Goal: Information Seeking & Learning: Learn about a topic

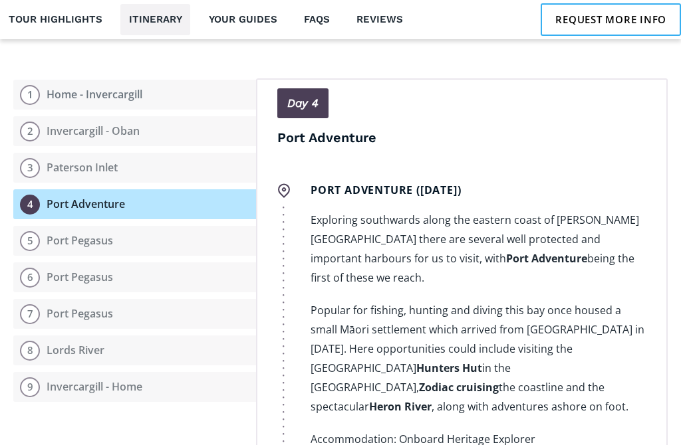
scroll to position [1886, 0]
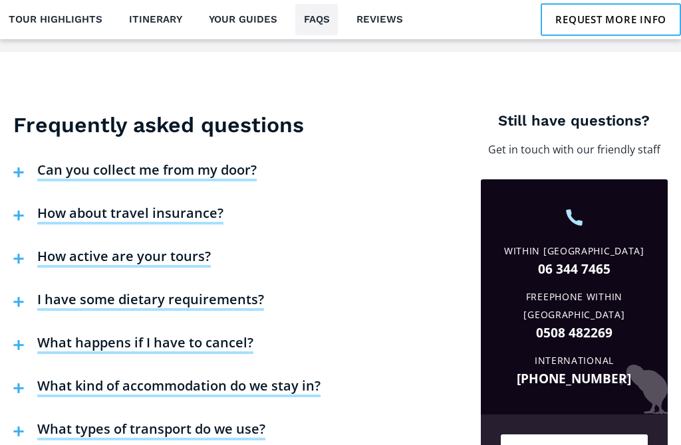
scroll to position [2756, 0]
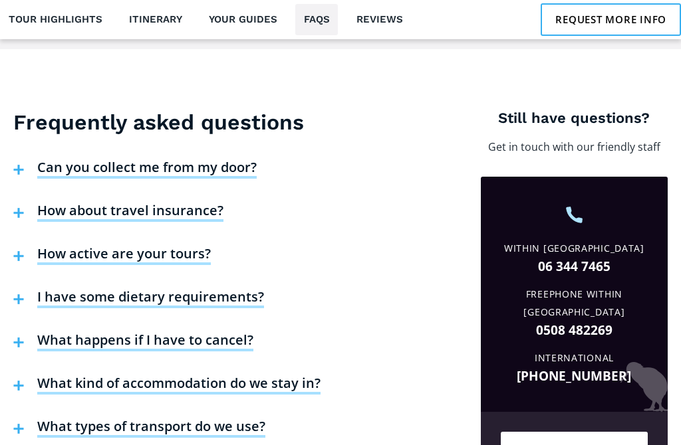
click at [22, 208] on img at bounding box center [18, 213] width 11 height 10
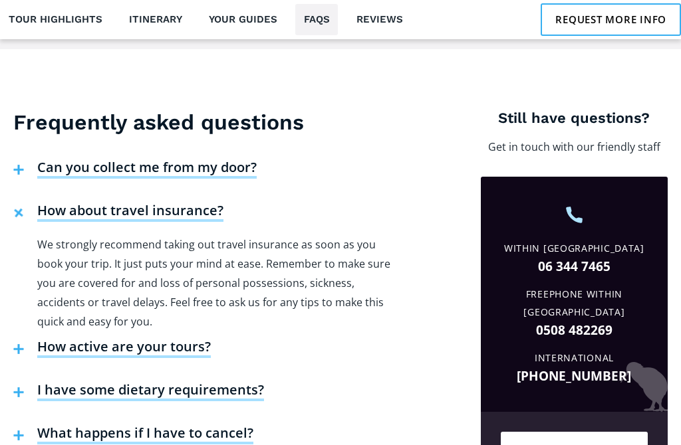
click at [69, 202] on h4 "How about travel insurance?" at bounding box center [130, 212] width 186 height 20
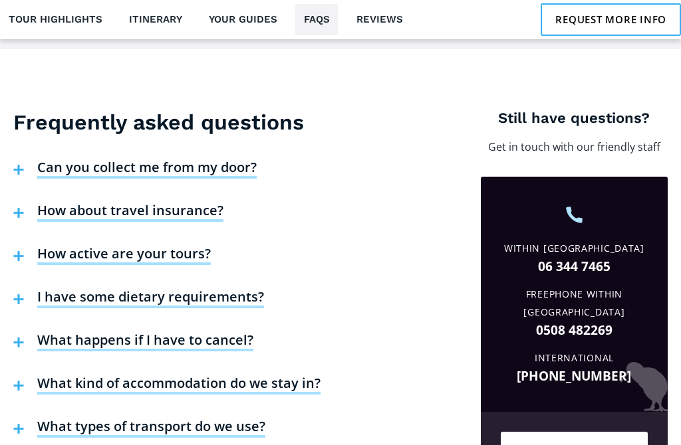
click at [61, 192] on button "How about travel insurance?" at bounding box center [118, 213] width 223 height 43
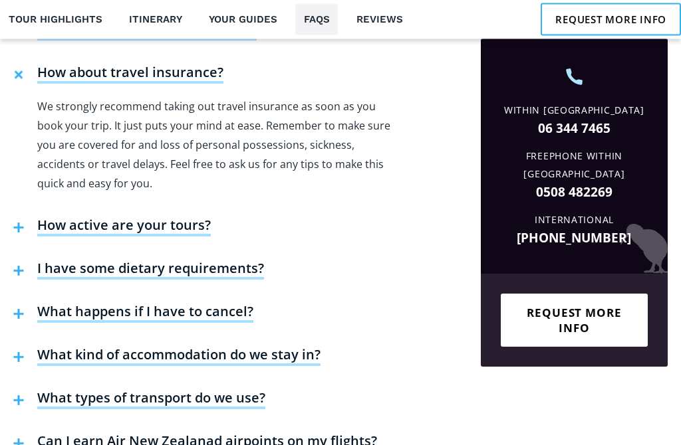
scroll to position [2894, 0]
click at [70, 217] on h4 "How active are your tours?" at bounding box center [123, 227] width 173 height 20
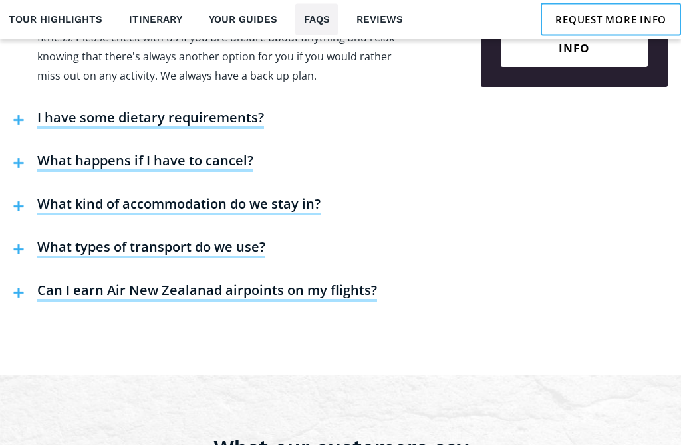
scroll to position [3175, 0]
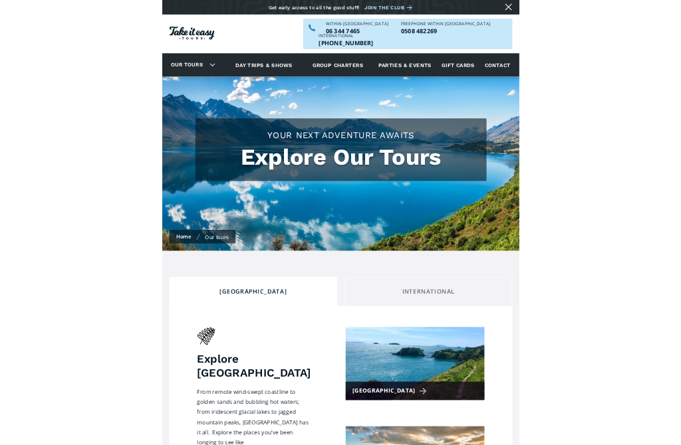
scroll to position [569, 0]
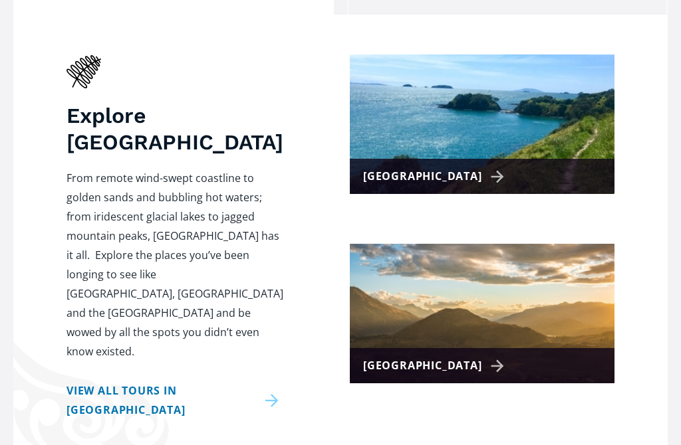
click at [532, 160] on div "[GEOGRAPHIC_DATA]" at bounding box center [482, 177] width 265 height 35
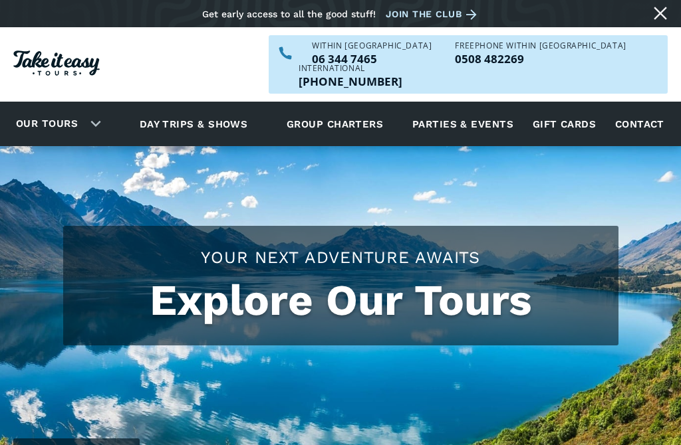
scroll to position [296, 0]
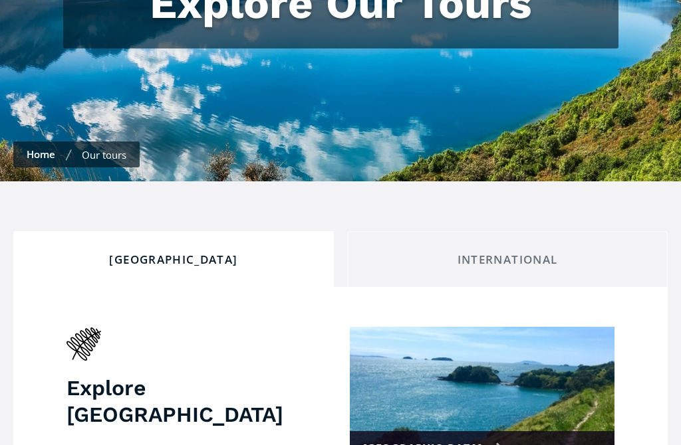
click at [567, 232] on link "International" at bounding box center [507, 260] width 320 height 56
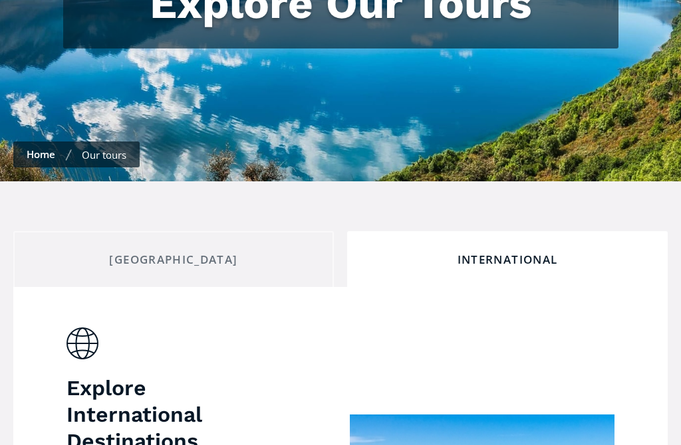
scroll to position [337, 0]
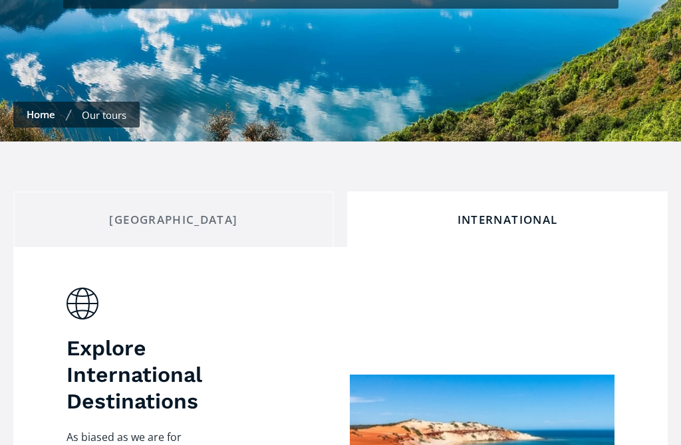
click at [143, 213] on div "[GEOGRAPHIC_DATA]" at bounding box center [174, 220] width 298 height 15
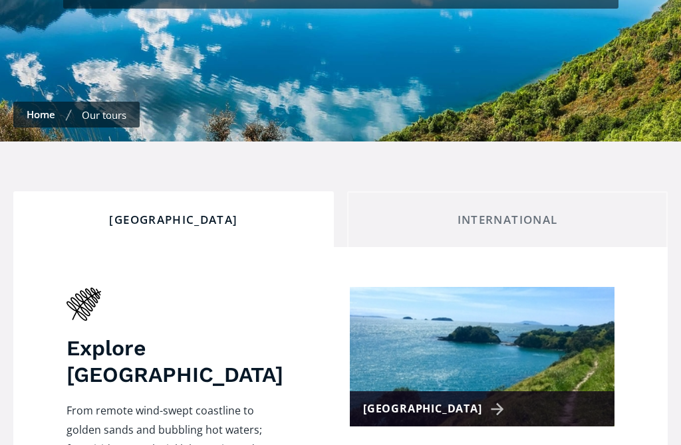
scroll to position [697, 0]
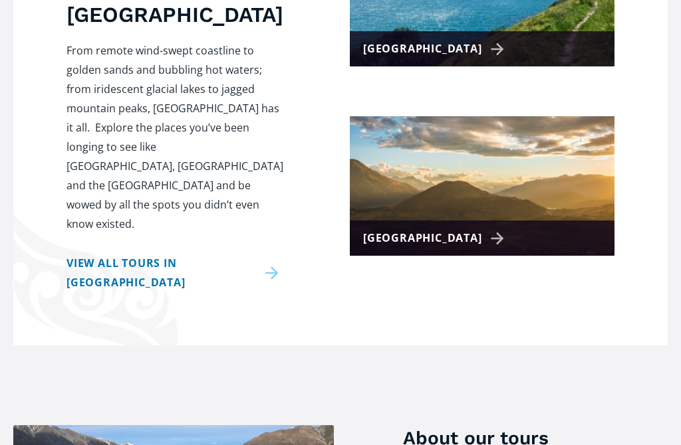
click at [97, 255] on link "View all tours in New Zealand" at bounding box center [174, 274] width 217 height 39
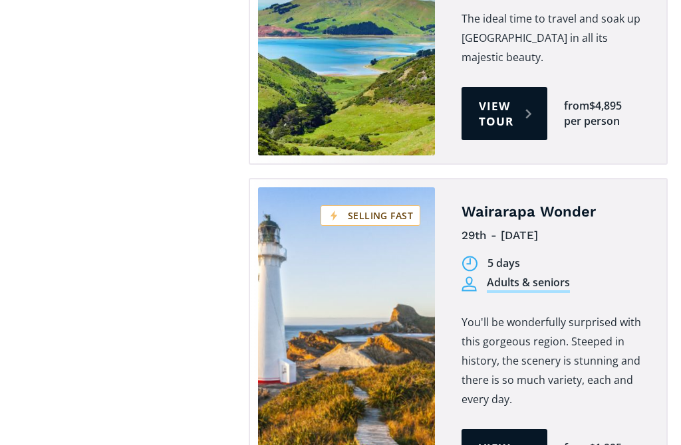
scroll to position [2686, 0]
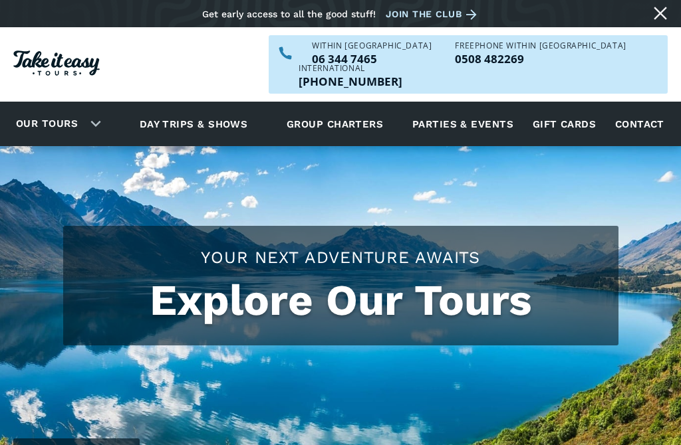
click at [78, 108] on link "Our tours" at bounding box center [47, 123] width 82 height 31
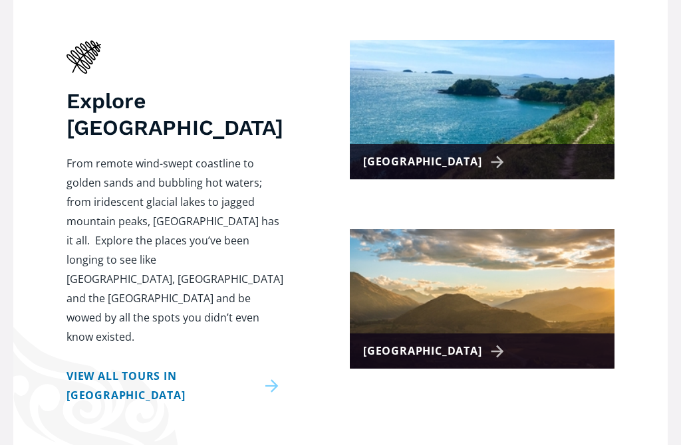
scroll to position [623, 0]
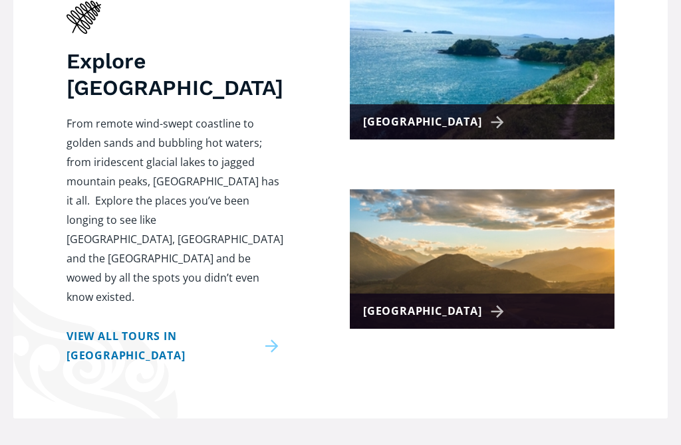
click at [473, 302] on div "[GEOGRAPHIC_DATA]" at bounding box center [436, 311] width 146 height 19
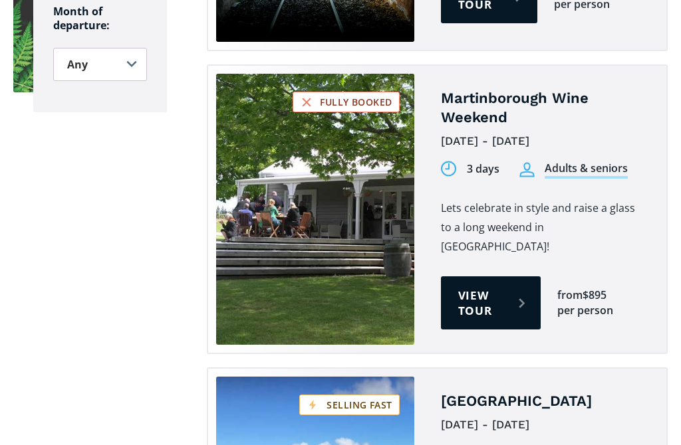
scroll to position [1545, 0]
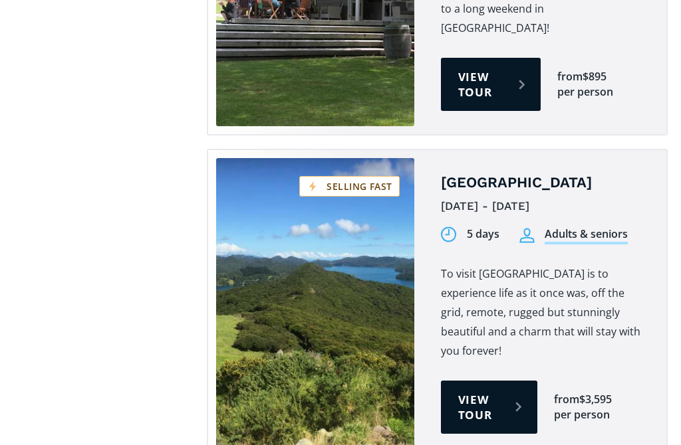
click at [498, 381] on link "View tour" at bounding box center [489, 407] width 96 height 53
click at [545, 265] on p "To visit Great Barrier Island is to experience life as it once was, off the gri…" at bounding box center [544, 313] width 206 height 96
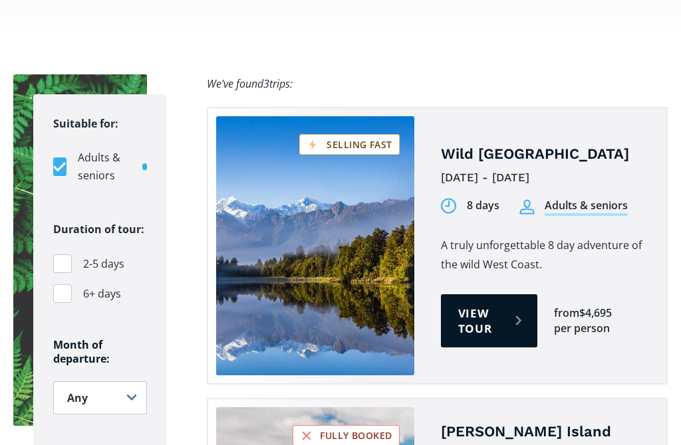
scroll to position [898, 0]
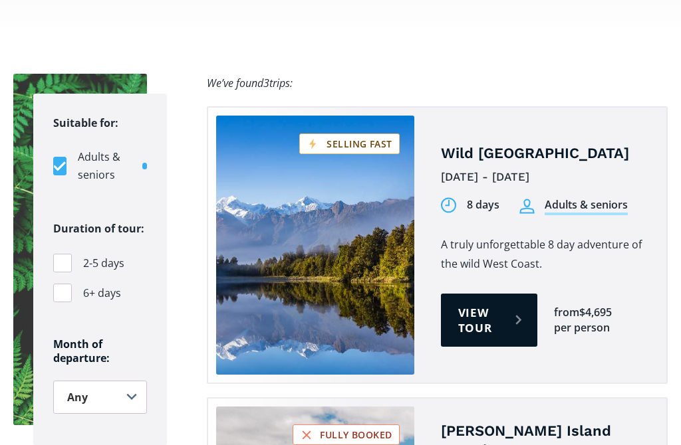
click at [597, 306] on div "$4,695" at bounding box center [595, 313] width 33 height 15
click at [499, 294] on link "View tour" at bounding box center [489, 320] width 96 height 53
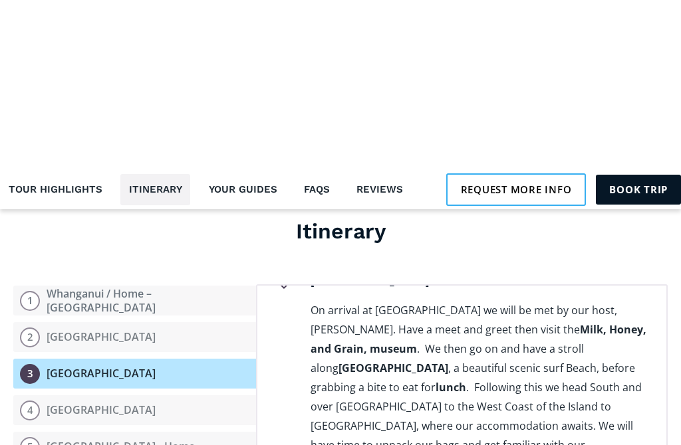
scroll to position [1572, 0]
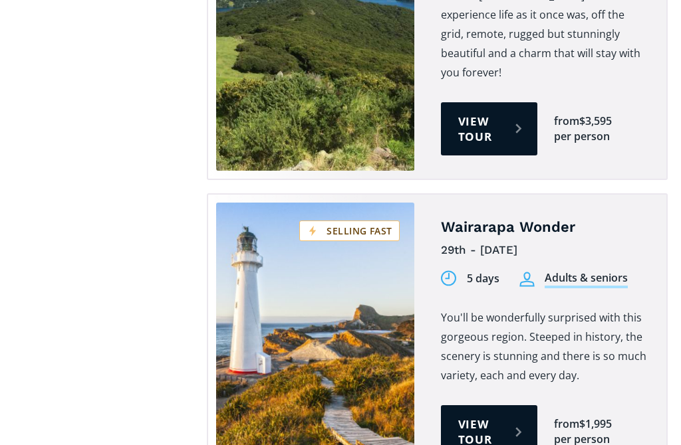
scroll to position [1933, 0]
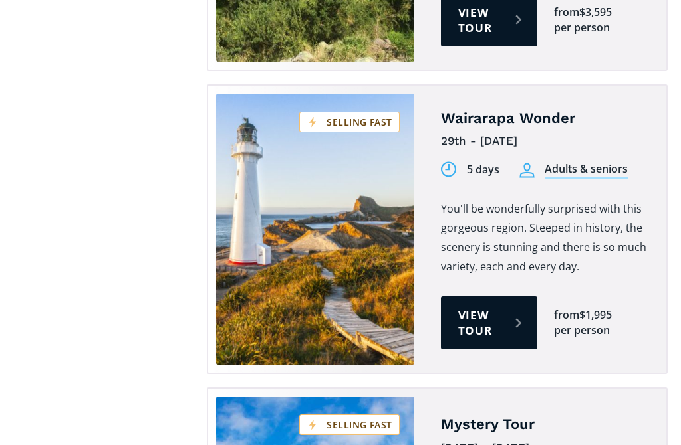
click at [380, 146] on link "Tours on sale" at bounding box center [315, 229] width 198 height 271
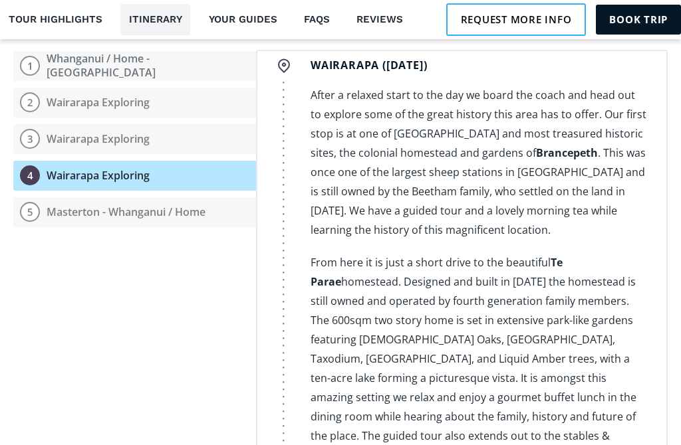
scroll to position [1428, 0]
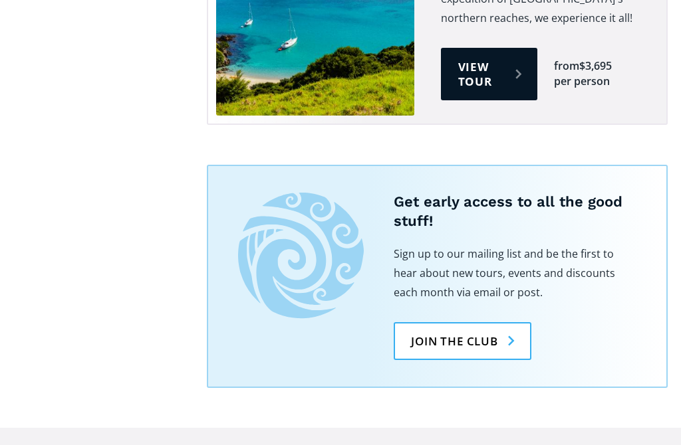
scroll to position [2776, 0]
click at [479, 322] on link "Join the club" at bounding box center [462, 341] width 138 height 38
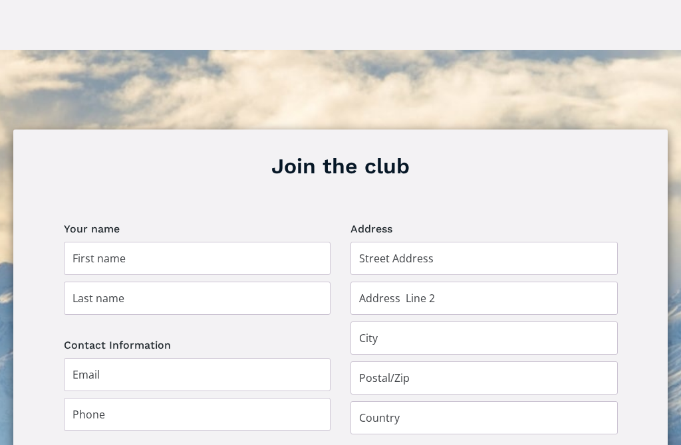
scroll to position [865, 0]
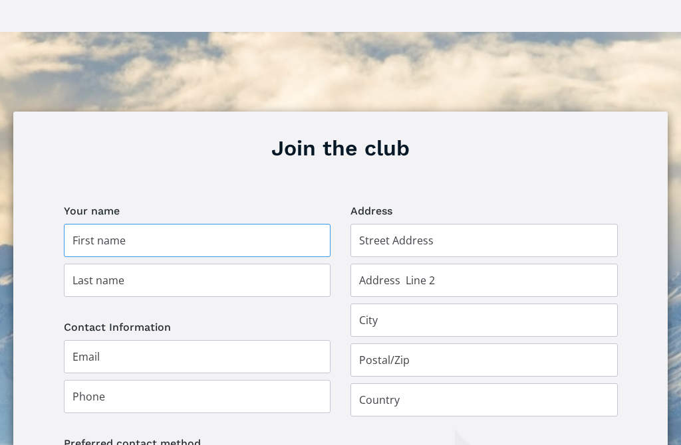
click at [88, 224] on input "Join the club" at bounding box center [197, 240] width 267 height 33
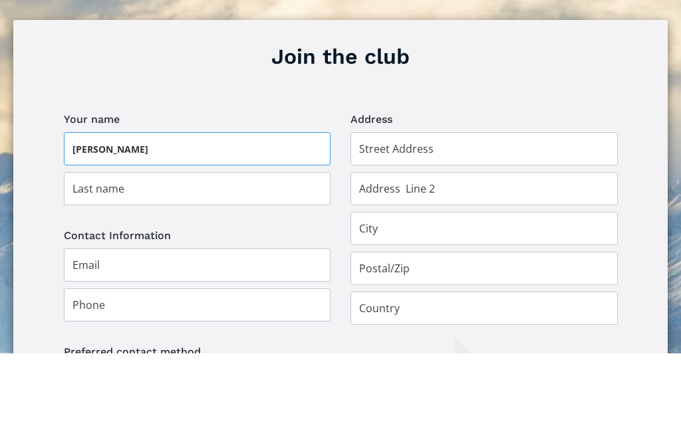
type input "Kate"
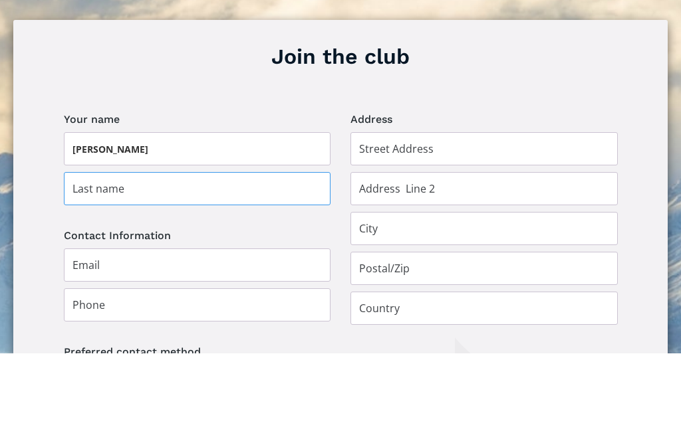
click at [284, 264] on input "Join the club" at bounding box center [197, 280] width 267 height 33
type input "Moffat"
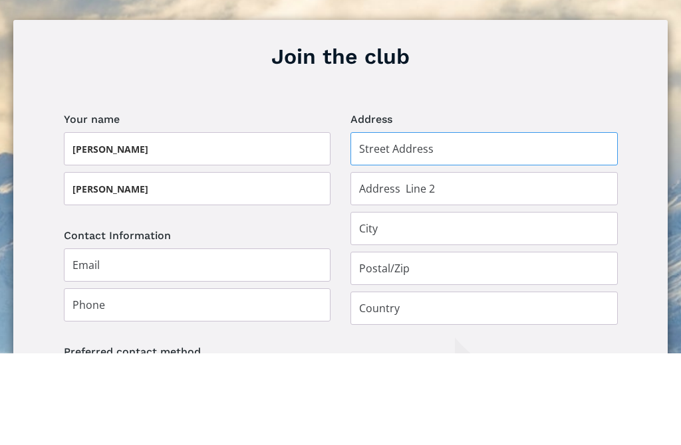
click at [445, 224] on input "Join the club" at bounding box center [483, 240] width 267 height 33
type input "30 Alma Road"
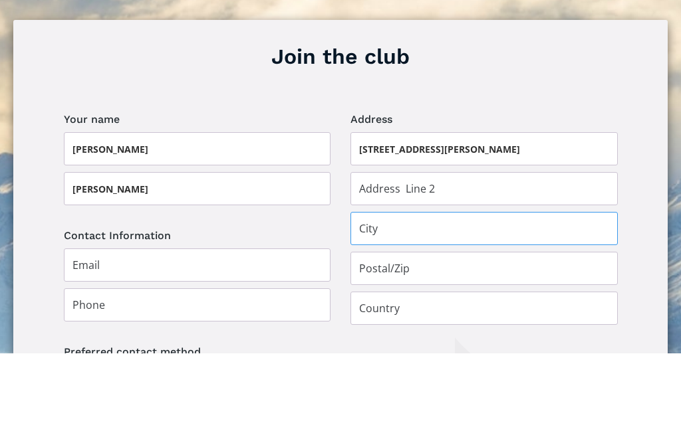
click at [486, 304] on input "Join the club" at bounding box center [483, 320] width 267 height 33
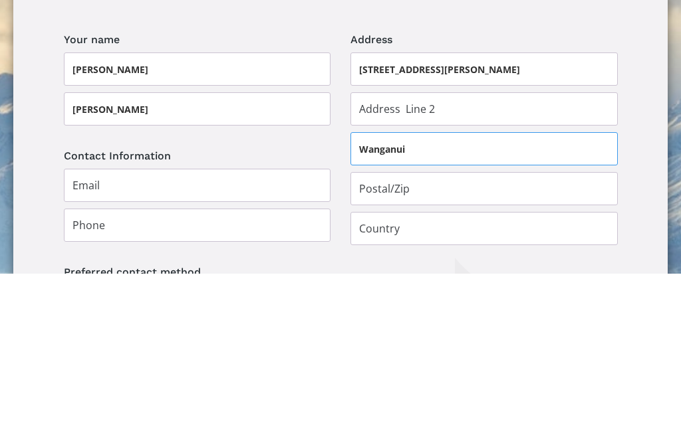
type input "Wanganui"
click at [508, 344] on input "Join the club" at bounding box center [483, 360] width 267 height 33
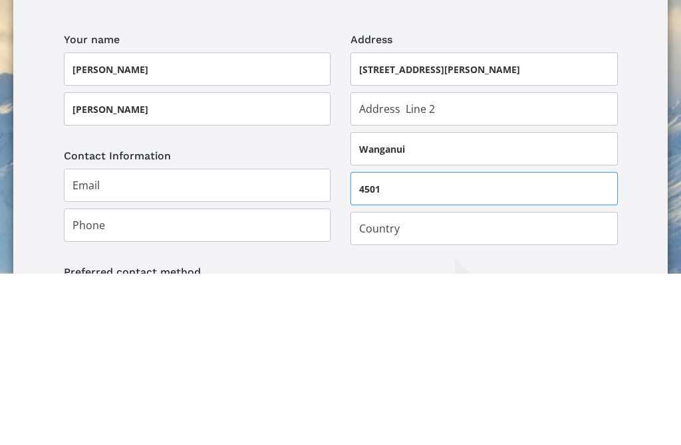
type input "4501"
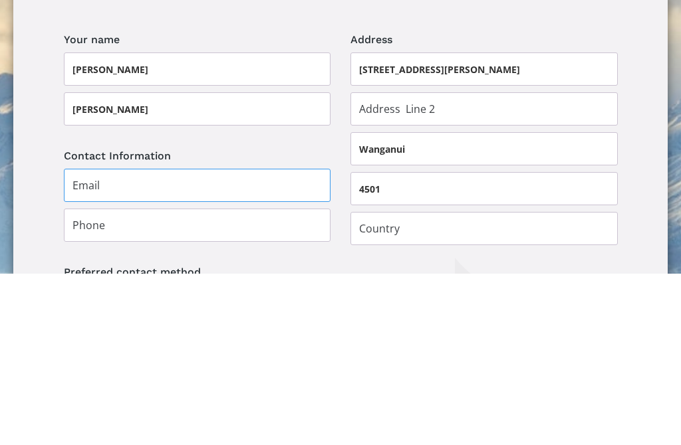
click at [273, 340] on input "Join the club" at bounding box center [197, 356] width 267 height 33
type input "kiwimoff@yahoo.com.au"
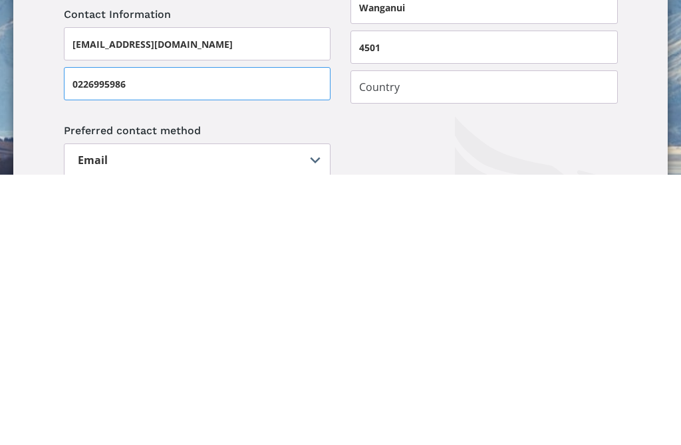
scroll to position [945, 0]
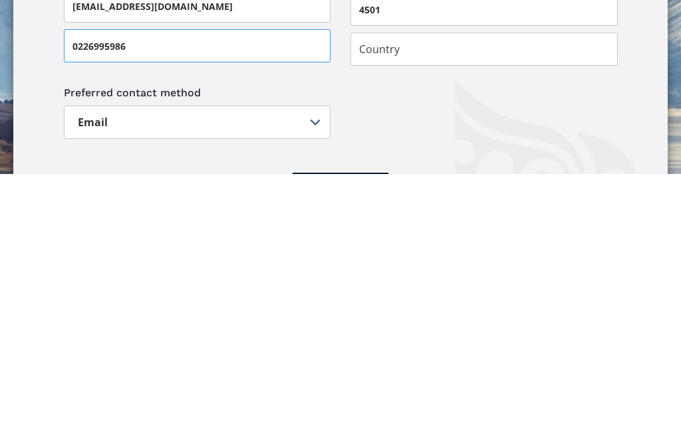
type input "0226995986"
click at [312, 377] on select "Email Post" at bounding box center [197, 393] width 267 height 33
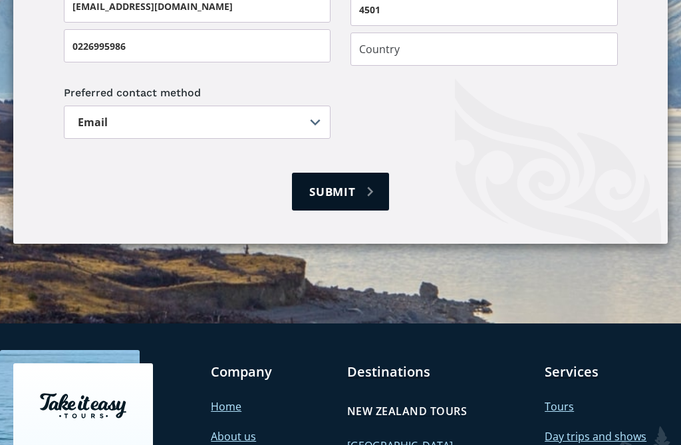
click at [371, 173] on input "Submit" at bounding box center [340, 192] width 97 height 38
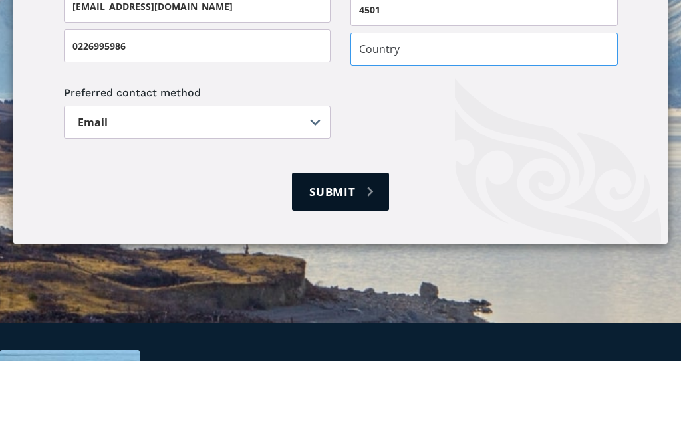
scroll to position [1123, 0]
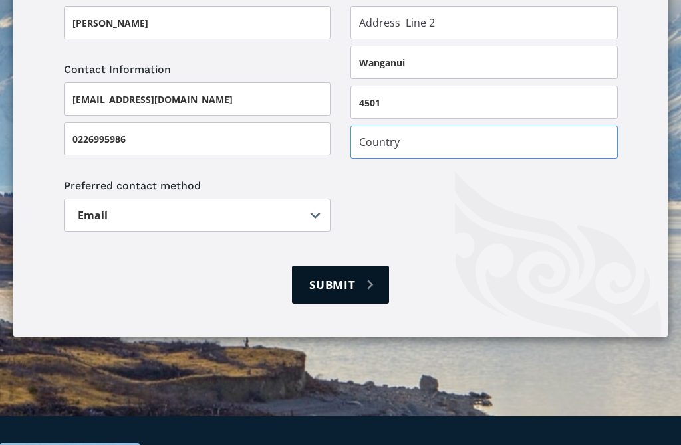
click at [589, 126] on input "Join the club" at bounding box center [483, 142] width 267 height 33
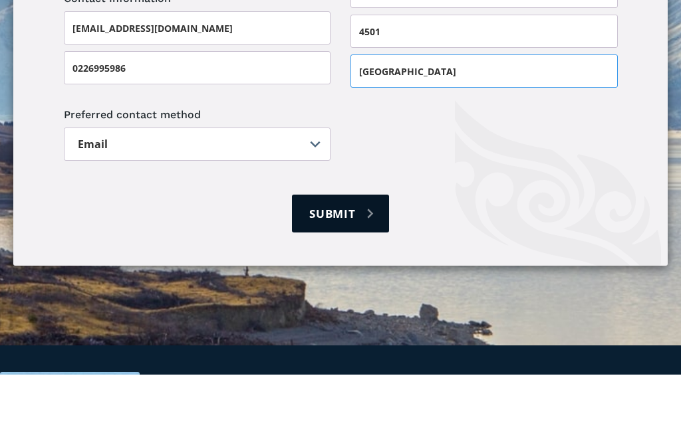
type input "[GEOGRAPHIC_DATA]"
click at [373, 266] on input "Submit" at bounding box center [340, 285] width 97 height 38
type input "Please wait..."
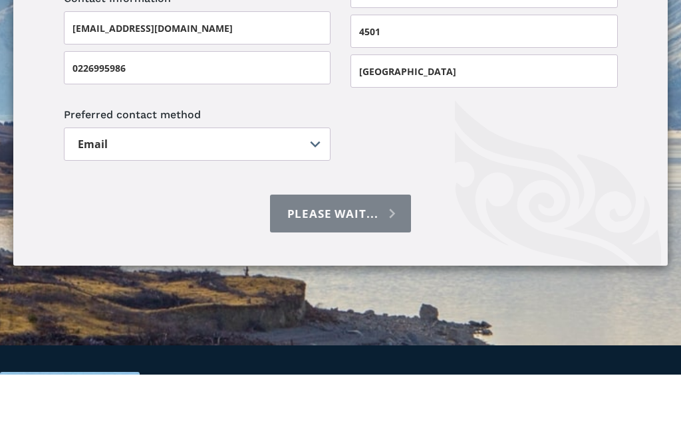
scroll to position [1194, 0]
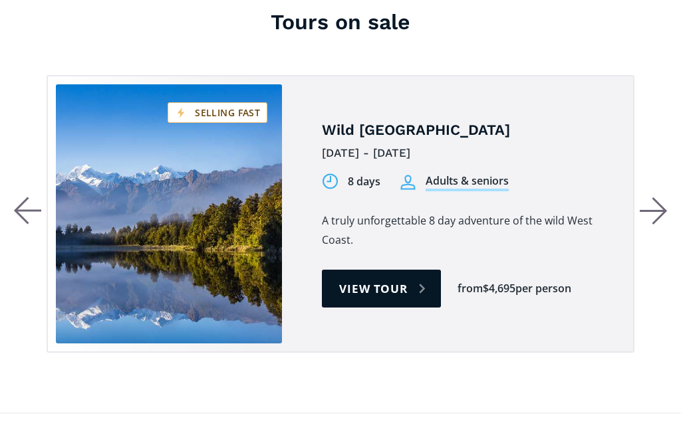
click at [655, 212] on icon "button" at bounding box center [652, 212] width 26 height 0
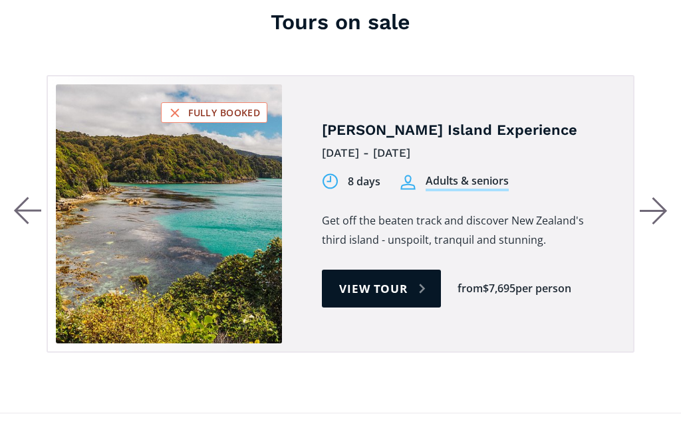
scroll to position [635, 0]
click at [662, 197] on icon "button" at bounding box center [653, 211] width 28 height 29
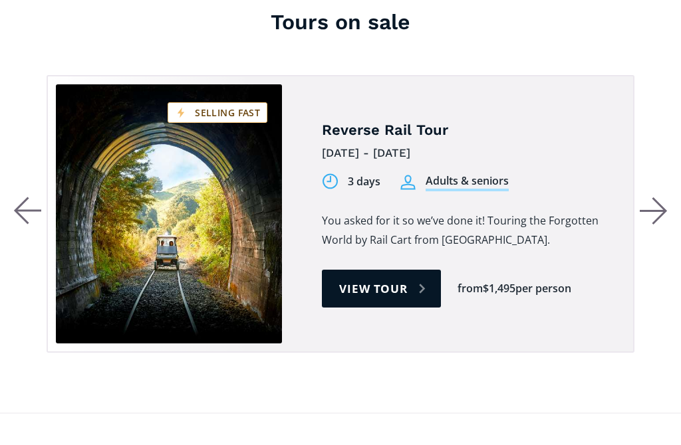
click at [660, 197] on icon "button" at bounding box center [653, 211] width 28 height 29
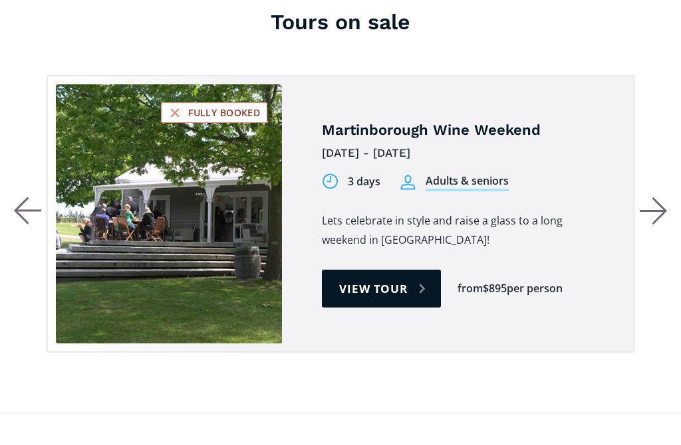
click at [665, 197] on icon "button" at bounding box center [653, 211] width 28 height 29
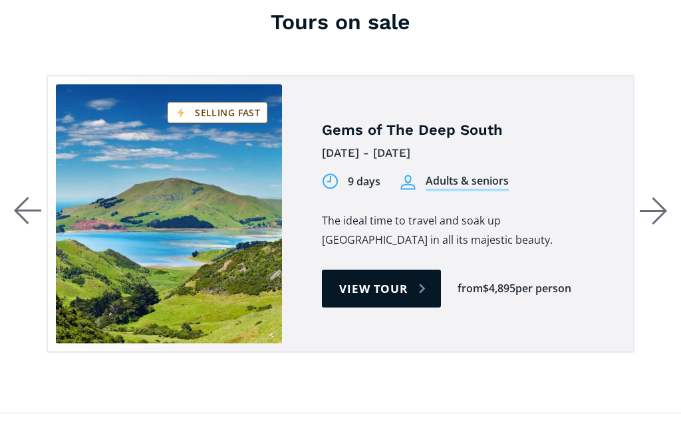
click at [662, 197] on icon "button" at bounding box center [653, 211] width 28 height 29
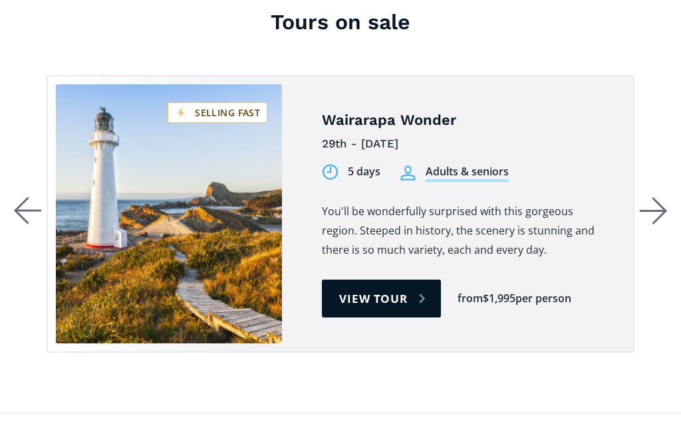
click at [663, 197] on icon "button" at bounding box center [653, 211] width 28 height 29
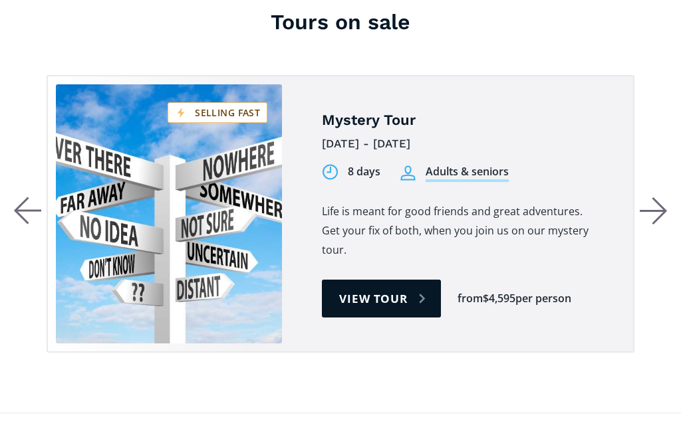
click at [663, 197] on icon "button" at bounding box center [653, 211] width 28 height 29
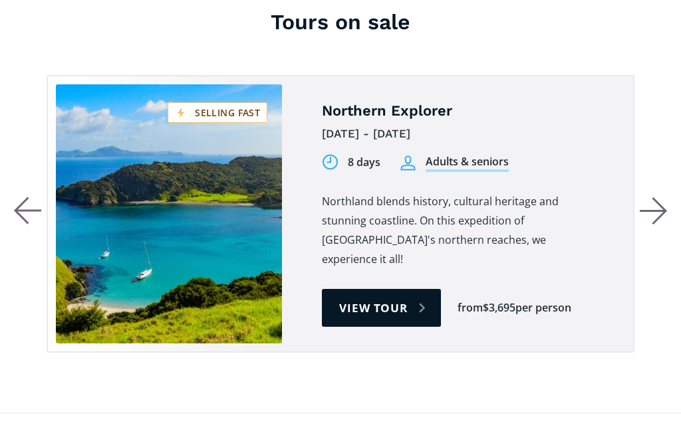
click at [661, 198] on icon "button" at bounding box center [659, 211] width 13 height 26
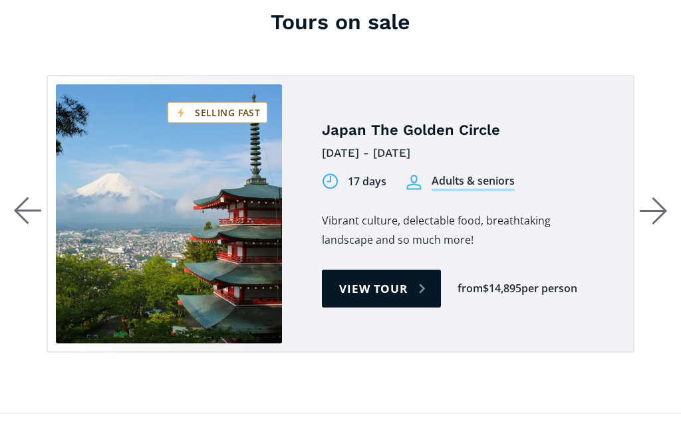
click at [660, 197] on icon "button" at bounding box center [653, 211] width 28 height 29
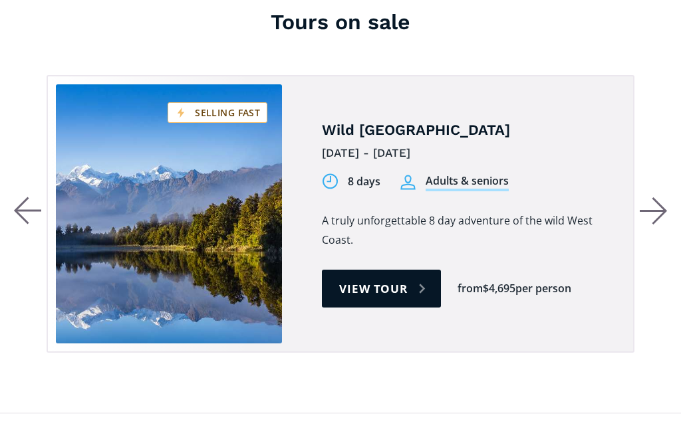
click at [665, 197] on icon "button" at bounding box center [653, 211] width 28 height 29
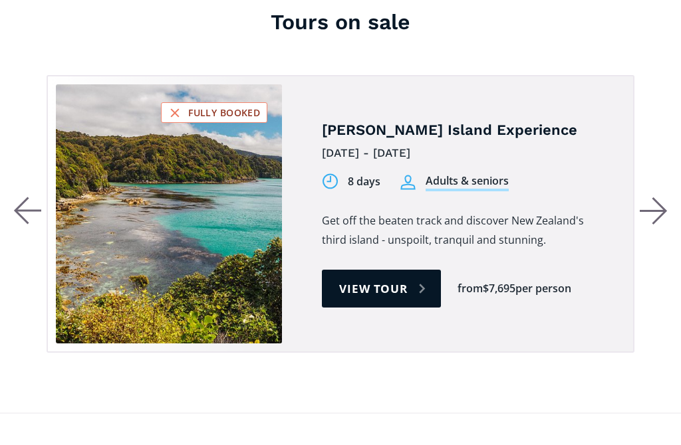
click at [11, 169] on div "Tours on sale Fully booked Selling fast Limited spots Gems of The Deep South 19…" at bounding box center [340, 181] width 681 height 464
click at [665, 197] on icon "button" at bounding box center [653, 211] width 28 height 29
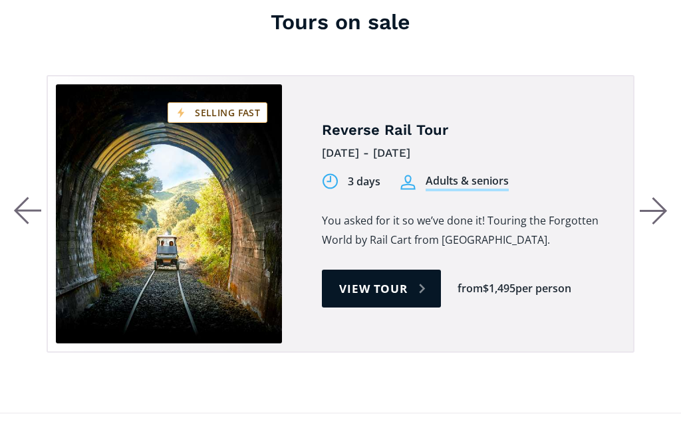
click at [34, 197] on icon "button" at bounding box center [27, 211] width 28 height 28
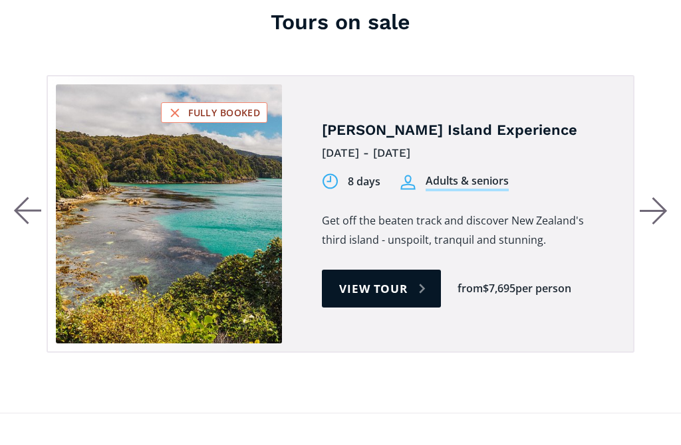
click at [25, 198] on icon "button" at bounding box center [21, 211] width 13 height 26
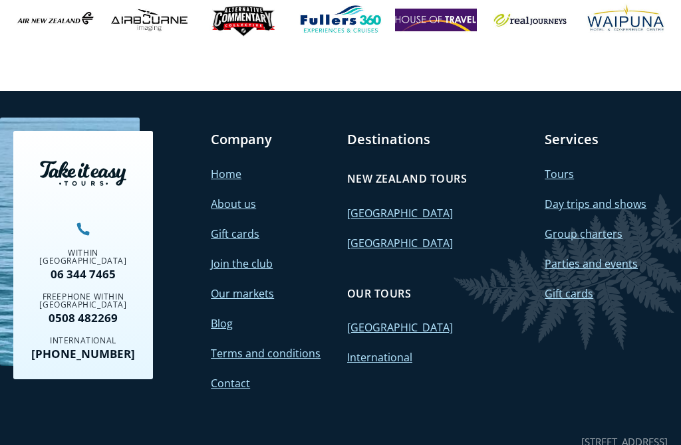
scroll to position [1188, 0]
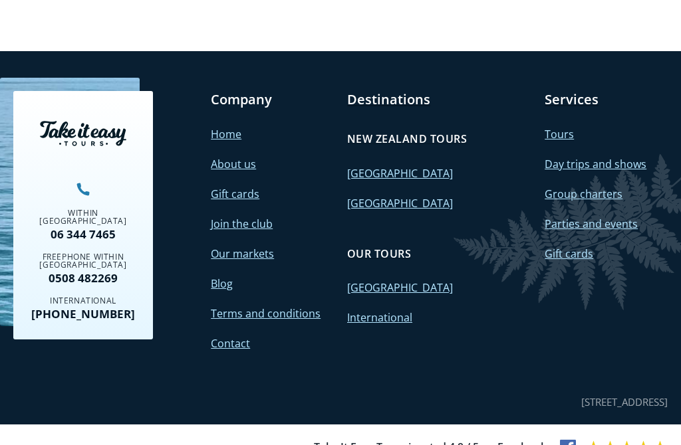
click at [224, 277] on link "Blog" at bounding box center [222, 284] width 22 height 15
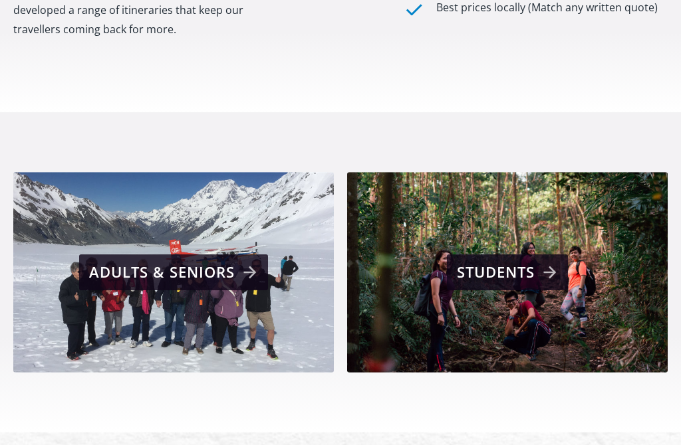
scroll to position [635, 0]
click at [138, 259] on div "Adults & seniors" at bounding box center [175, 272] width 173 height 27
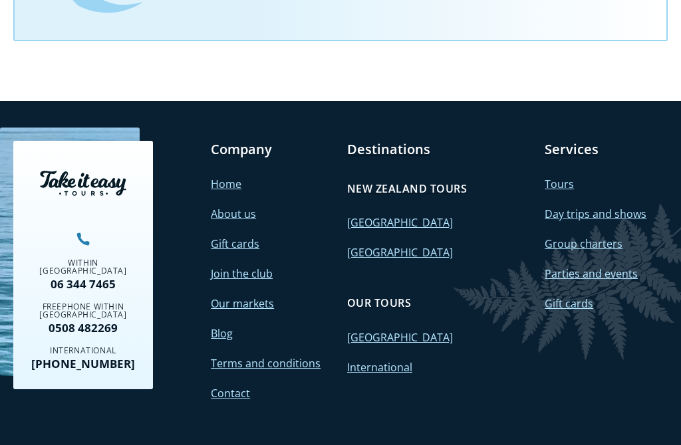
scroll to position [1301, 0]
click at [610, 216] on link "Day trips and shows" at bounding box center [595, 214] width 102 height 15
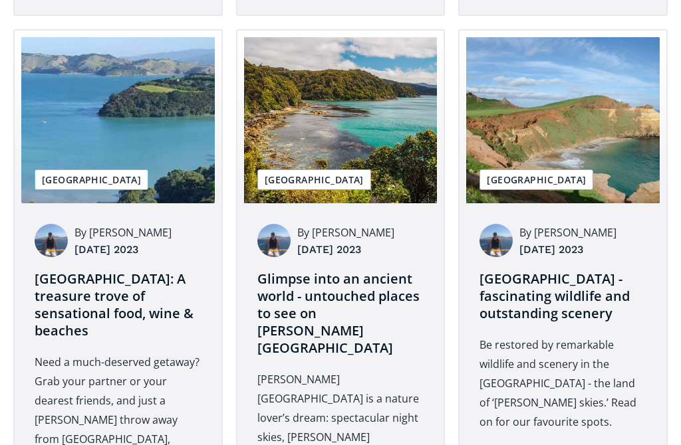
scroll to position [1601, 0]
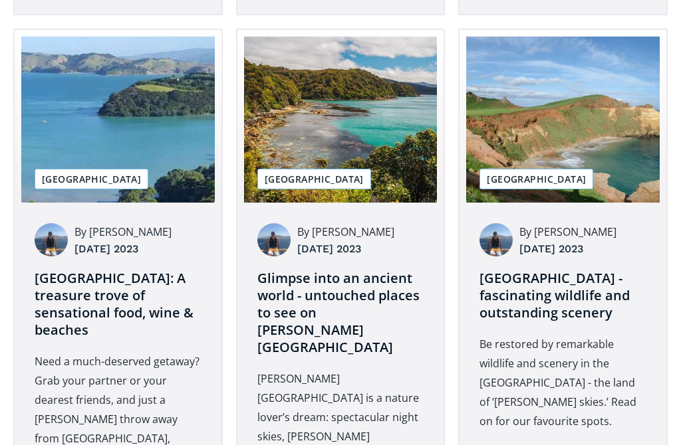
click at [575, 270] on h4 "[GEOGRAPHIC_DATA] - fascinating wildlife and outstanding scenery" at bounding box center [562, 296] width 167 height 52
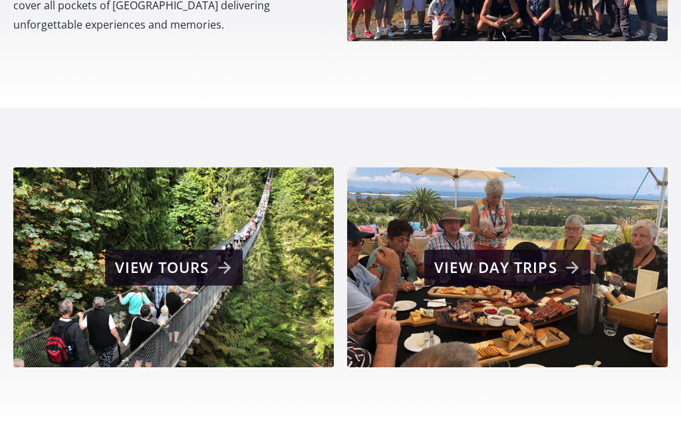
scroll to position [738, 0]
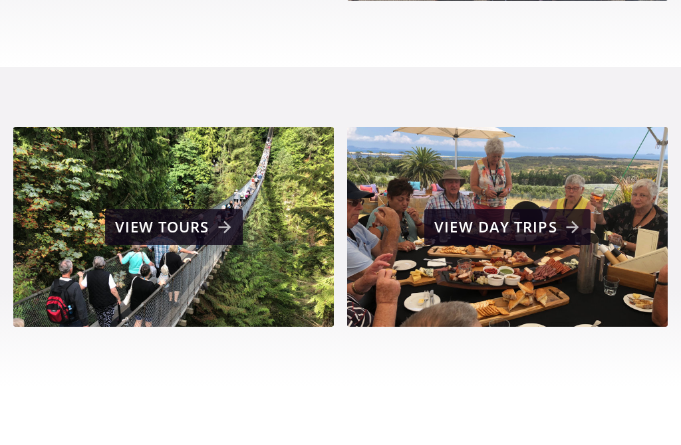
click at [573, 214] on div "View day trips" at bounding box center [508, 227] width 149 height 27
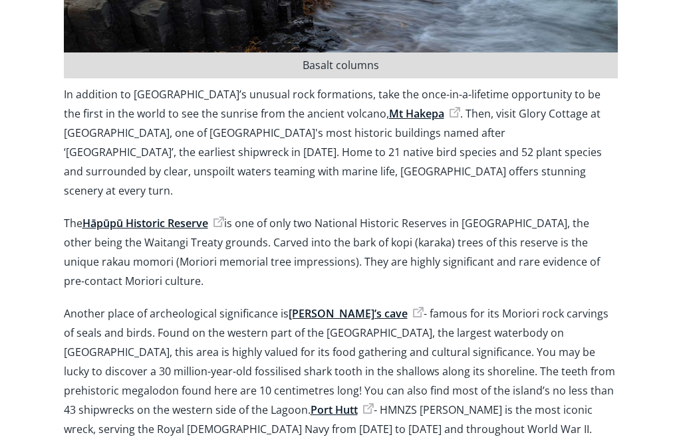
scroll to position [1589, 0]
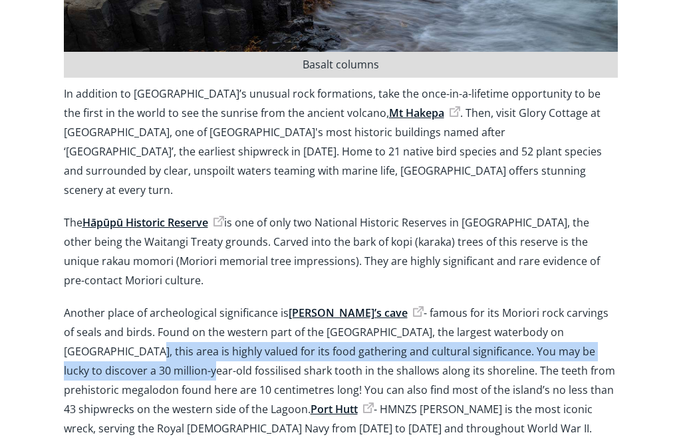
click at [669, 190] on div "[GEOGRAPHIC_DATA] By [PERSON_NAME] [PERSON_NAME] Tour Guide [DATE] 6 minute rea…" at bounding box center [340, 240] width 681 height 2501
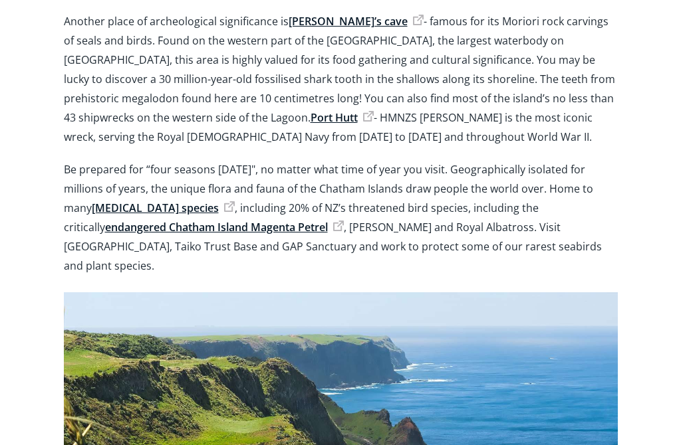
scroll to position [1873, 0]
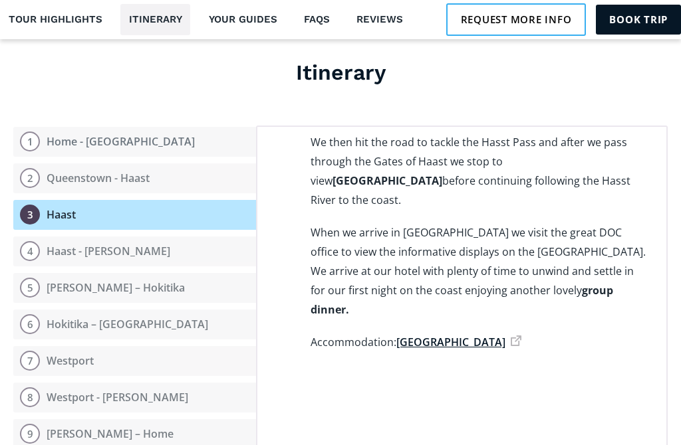
scroll to position [1157, 0]
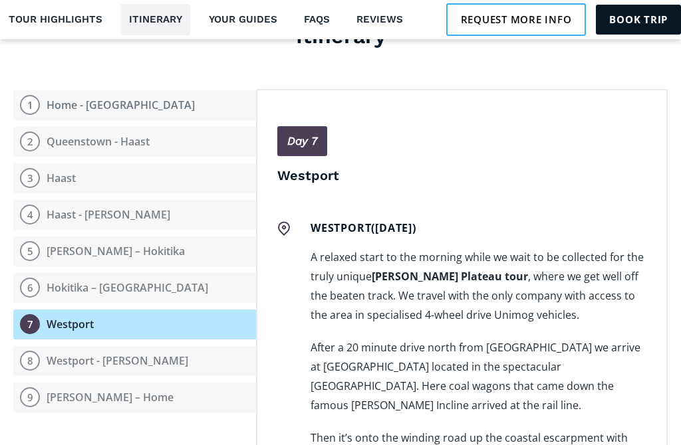
scroll to position [4225, 0]
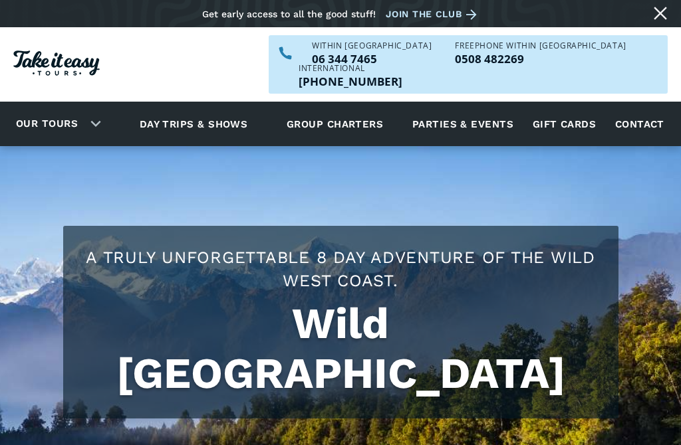
scroll to position [9, 0]
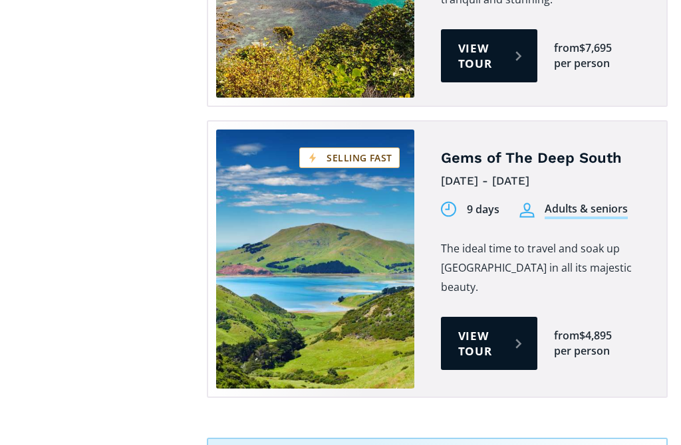
scroll to position [1480, 0]
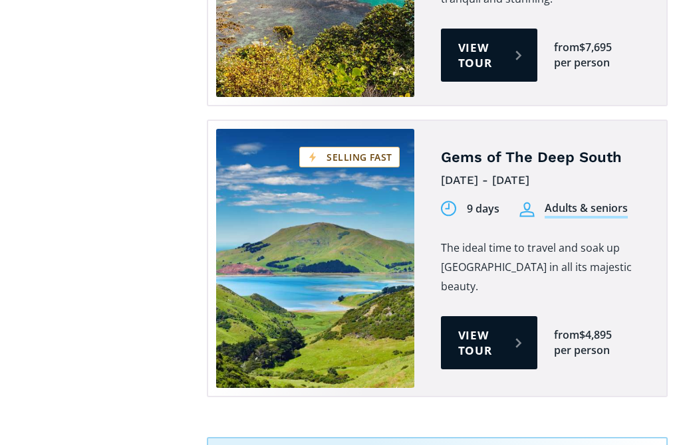
click at [592, 328] on div "$4,895" at bounding box center [595, 335] width 33 height 15
click at [501, 316] on link "View tour" at bounding box center [489, 342] width 96 height 53
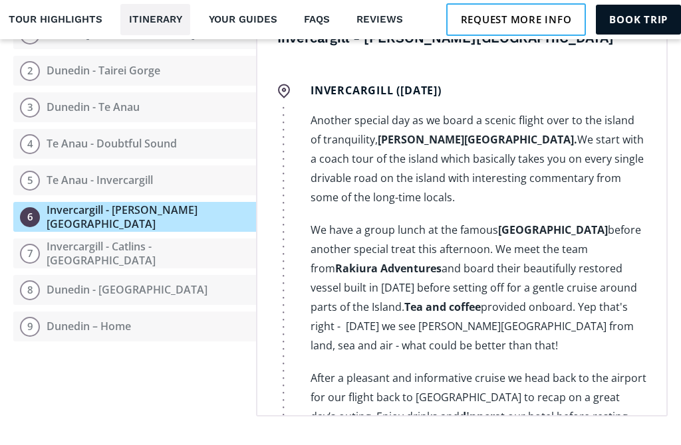
scroll to position [3289, 0]
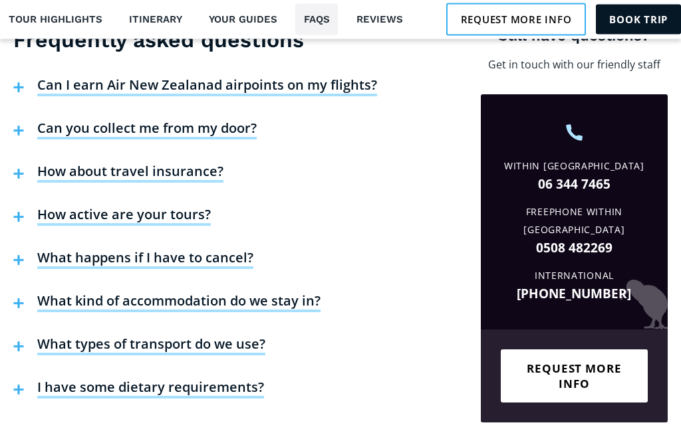
scroll to position [3143, 0]
